Goal: Task Accomplishment & Management: Complete application form

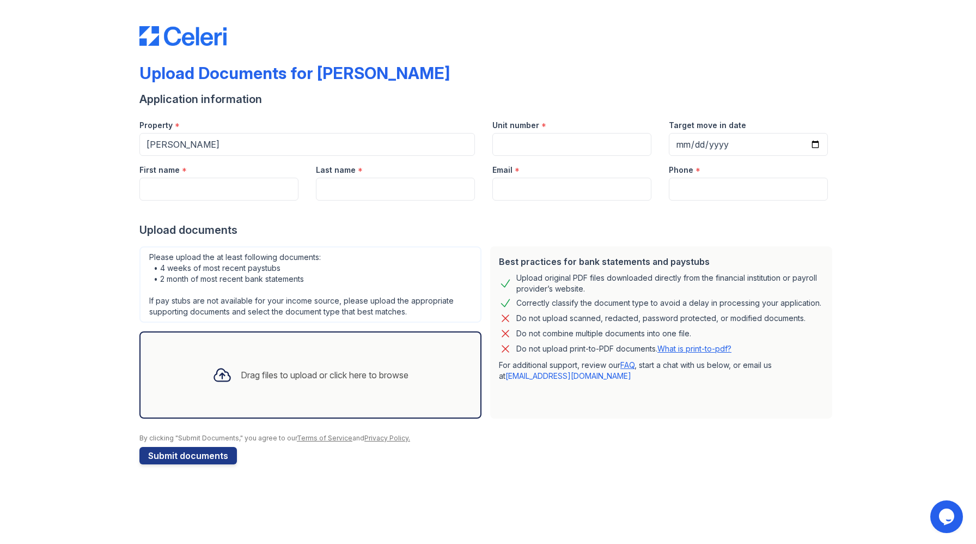
click at [249, 374] on div "Drag files to upload or click here to browse" at bounding box center [325, 374] width 168 height 13
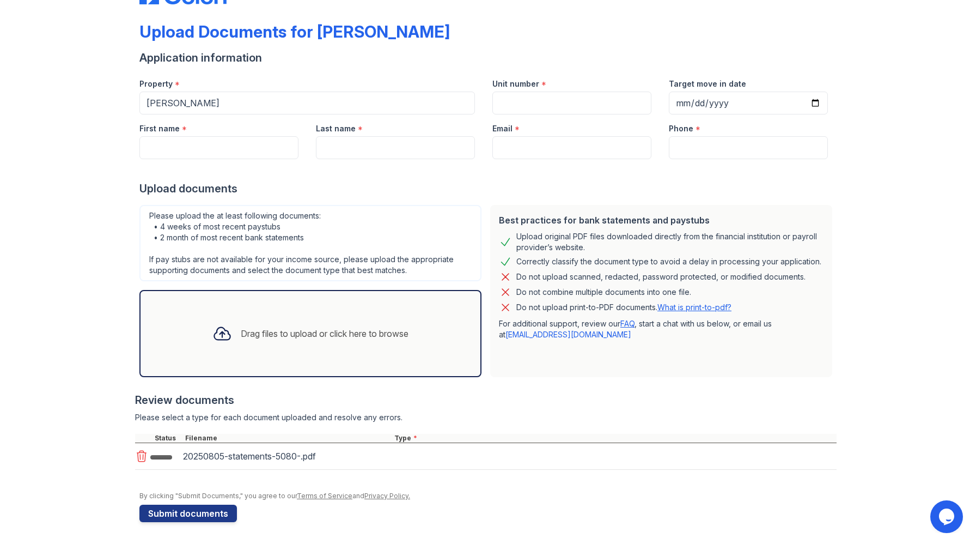
scroll to position [41, 0]
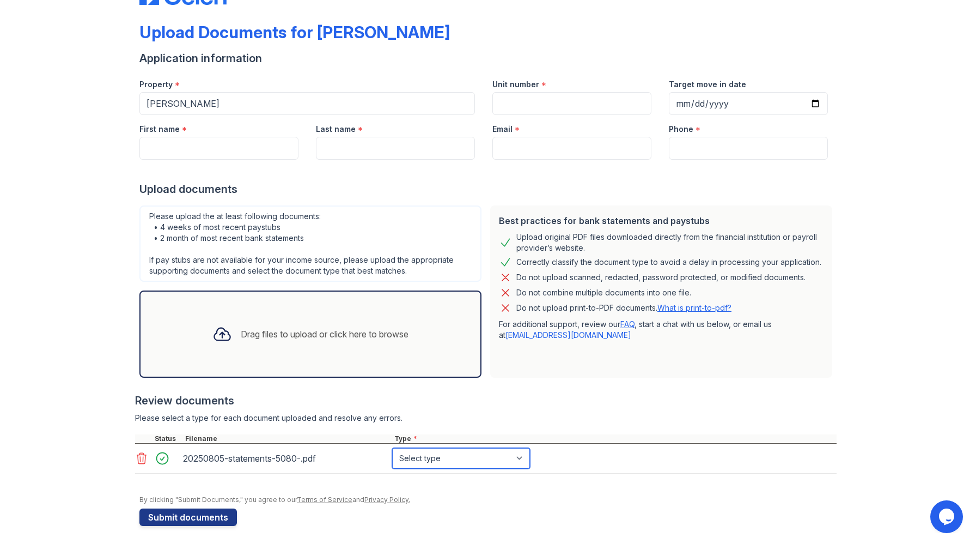
click at [512, 462] on select "Select type Paystub Bank Statement Offer Letter Tax Documents Benefit Award Let…" at bounding box center [461, 458] width 138 height 21
select select "bank_statement"
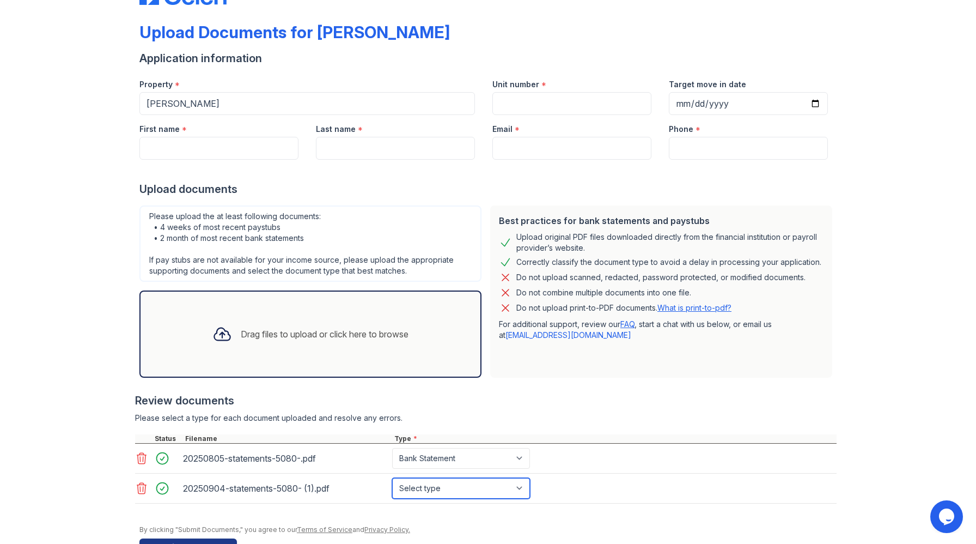
click at [523, 489] on select "Select type Paystub Bank Statement Offer Letter Tax Documents Benefit Award Let…" at bounding box center [461, 488] width 138 height 21
select select "bank_statement"
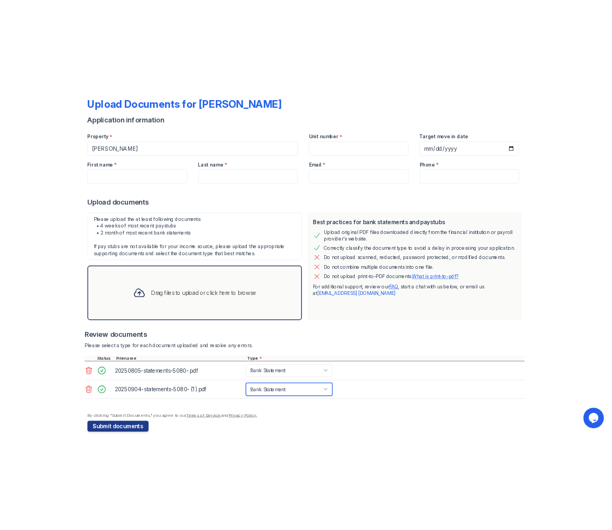
scroll to position [75, 0]
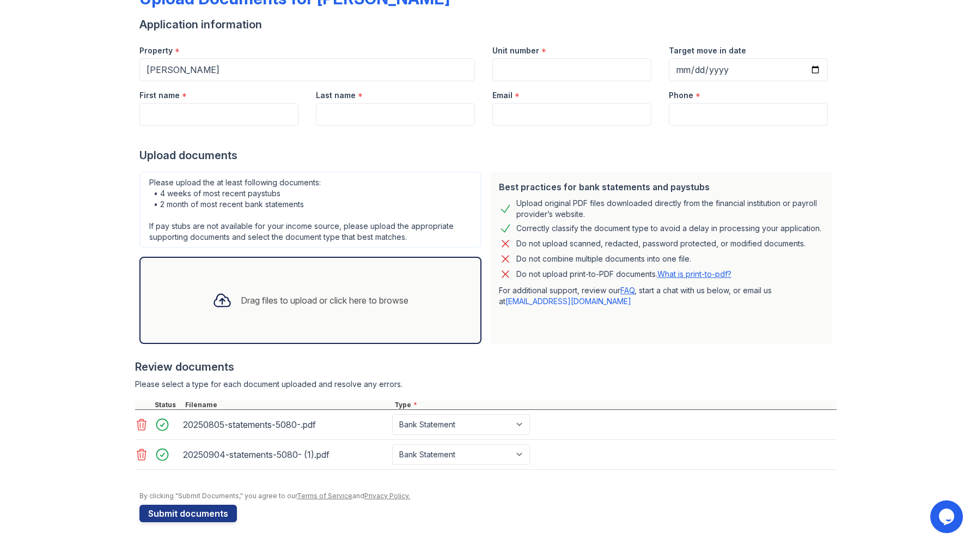
click at [429, 543] on main "Upload Documents for [PERSON_NAME] Application information Property * [PERSON_N…" at bounding box center [488, 272] width 976 height 544
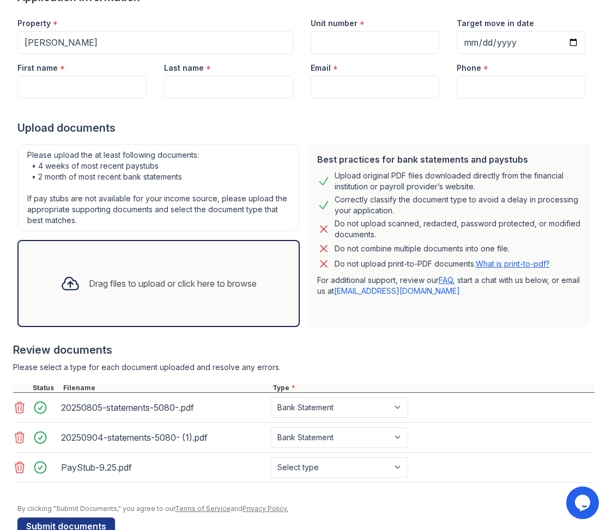
scroll to position [129, 0]
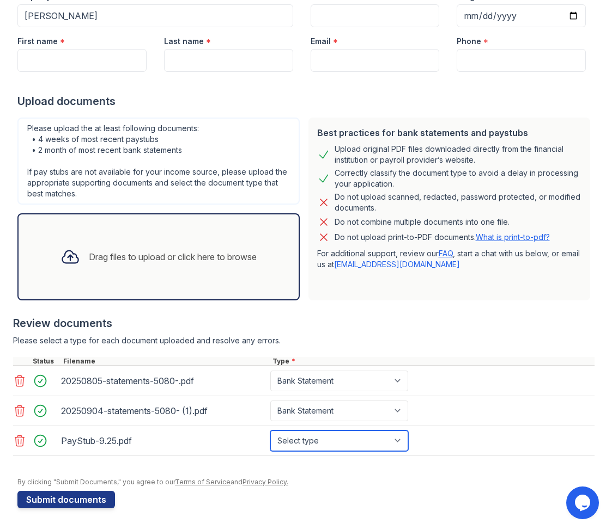
click at [394, 442] on select "Select type Paystub Bank Statement Offer Letter Tax Documents Benefit Award Let…" at bounding box center [339, 441] width 138 height 21
select select "paystub"
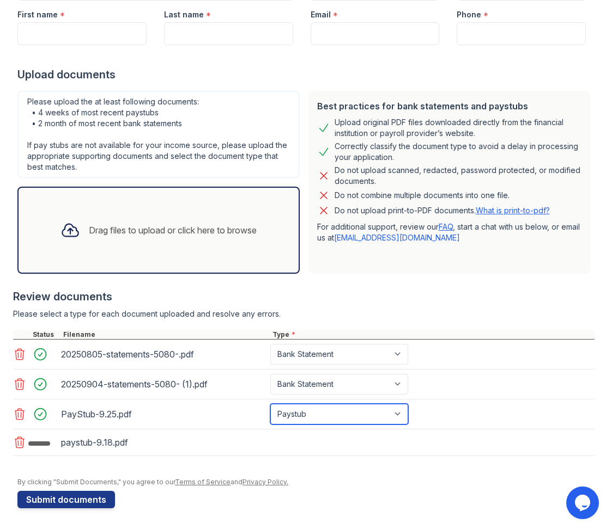
scroll to position [156, 0]
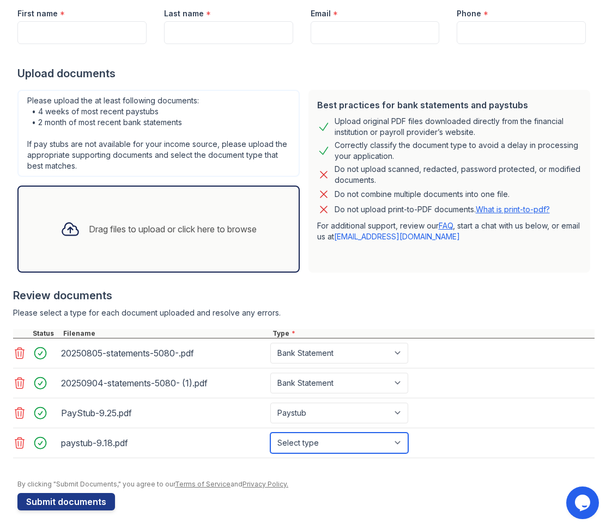
click at [402, 447] on select "Select type Paystub Bank Statement Offer Letter Tax Documents Benefit Award Let…" at bounding box center [339, 443] width 138 height 21
select select "paystub"
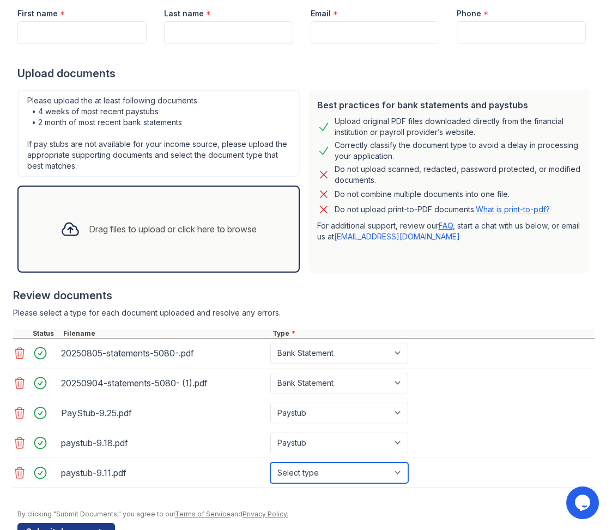
click at [400, 478] on select "Select type Paystub Bank Statement Offer Letter Tax Documents Benefit Award Let…" at bounding box center [339, 473] width 138 height 21
select select "paystub"
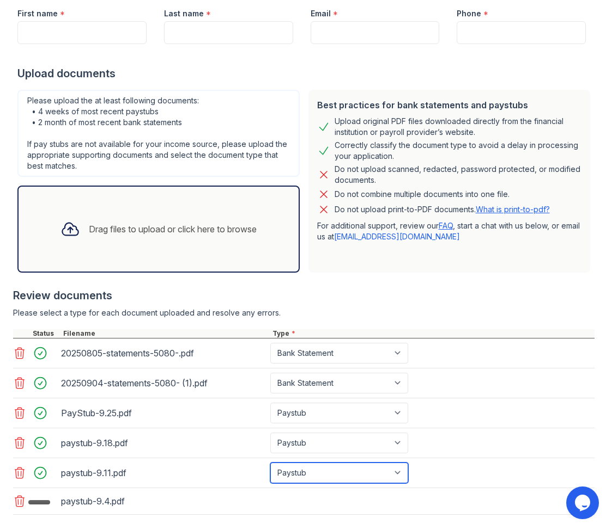
scroll to position [218, 0]
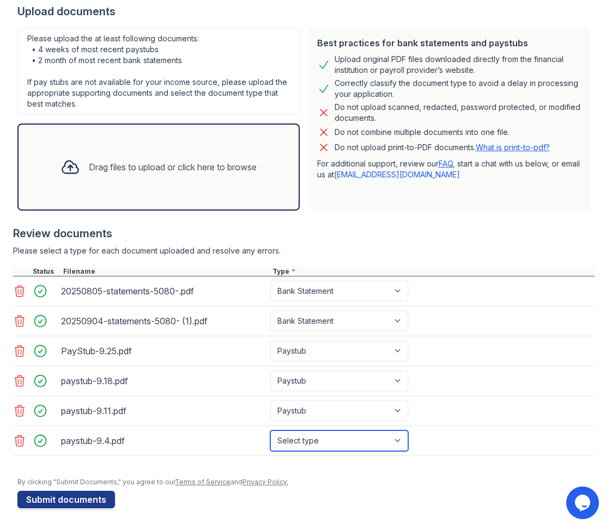
click at [396, 442] on select "Select type Paystub Bank Statement Offer Letter Tax Documents Benefit Award Let…" at bounding box center [339, 441] width 138 height 21
select select "paystub"
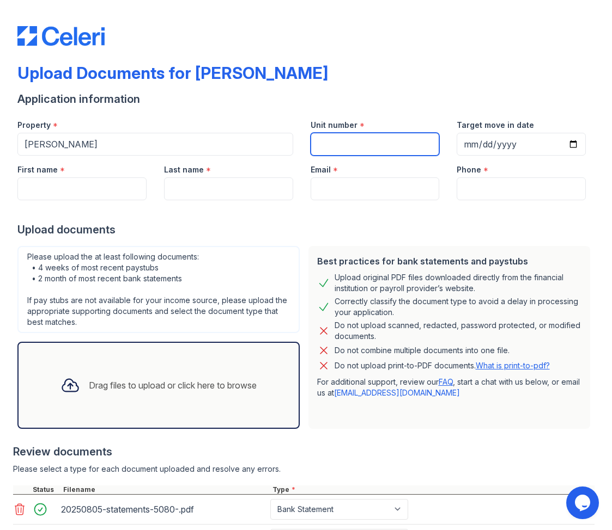
click at [365, 153] on input "Unit number" at bounding box center [374, 144] width 129 height 23
type input "18H"
click at [478, 145] on input "Target move in date" at bounding box center [520, 144] width 129 height 23
type input "[DATE]"
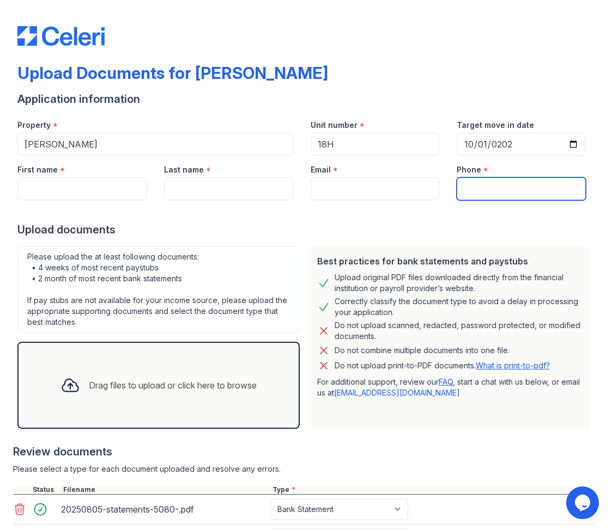
click at [483, 191] on input "Phone" at bounding box center [520, 189] width 129 height 23
type input "5106484172"
type input "[PERSON_NAME]"
type input "[EMAIL_ADDRESS][DOMAIN_NAME]"
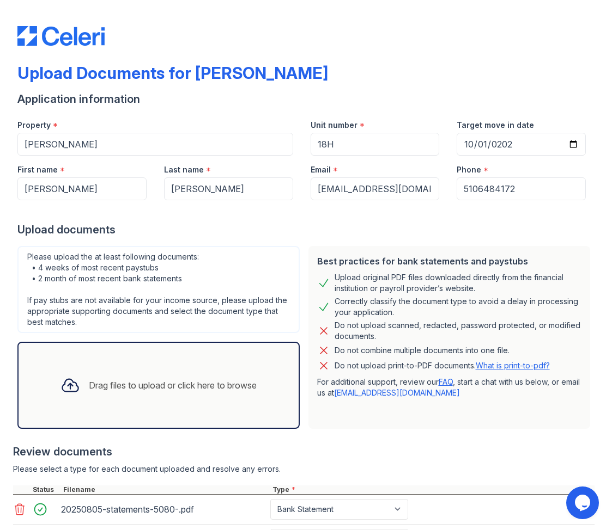
click at [390, 221] on div at bounding box center [305, 211] width 577 height 22
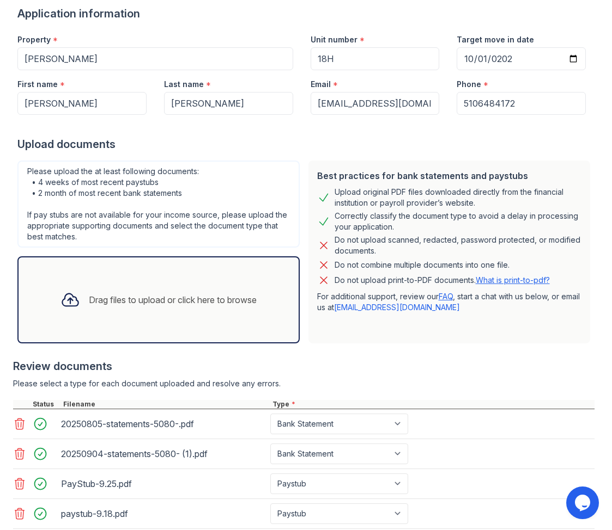
scroll to position [218, 0]
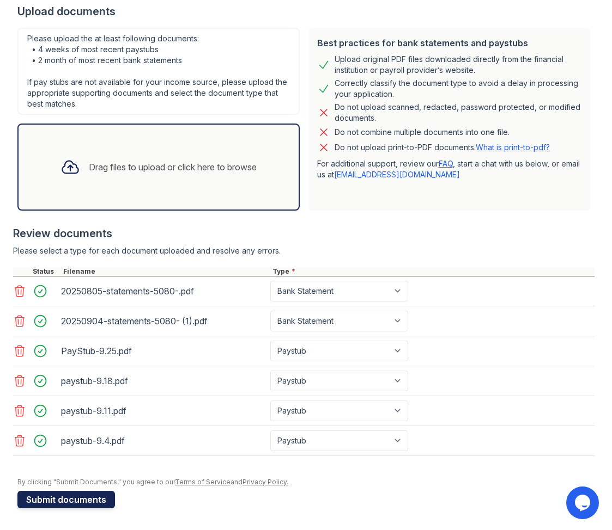
click at [78, 501] on button "Submit documents" at bounding box center [65, 499] width 97 height 17
